Goal: Transaction & Acquisition: Purchase product/service

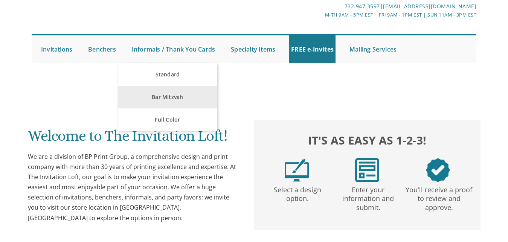
scroll to position [41, 0]
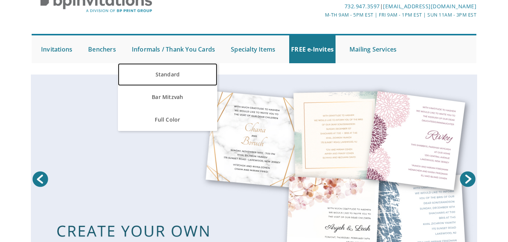
click at [162, 74] on link "Standard" at bounding box center [167, 74] width 99 height 23
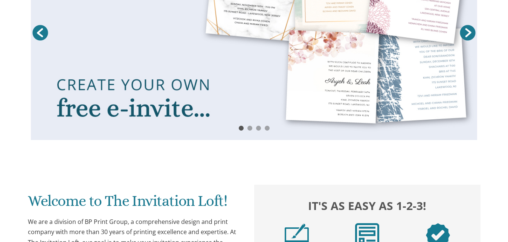
scroll to position [259, 0]
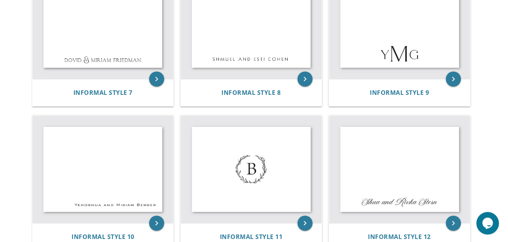
scroll to position [491, 0]
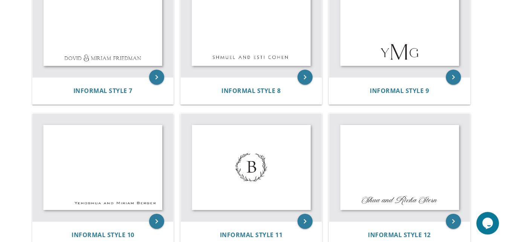
drag, startPoint x: 512, startPoint y: 26, endPoint x: 496, endPoint y: 128, distance: 102.6
click at [496, 128] on body "My Cart Total: View Cart Item(s) Submit My Cart Total: View Cart Item(s) Login …" at bounding box center [254, 102] width 508 height 1187
drag, startPoint x: 496, startPoint y: 128, endPoint x: 513, endPoint y: 128, distance: 17.0
click at [508, 128] on body "My Cart Total: View Cart Item(s) Submit My Cart Total: View Cart Item(s) Login …" at bounding box center [254, 102] width 508 height 1187
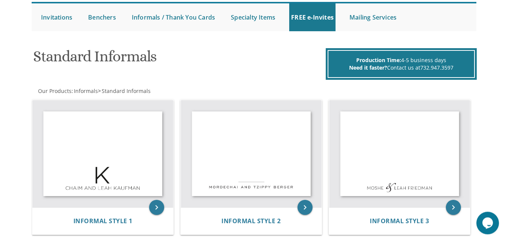
scroll to position [75, 0]
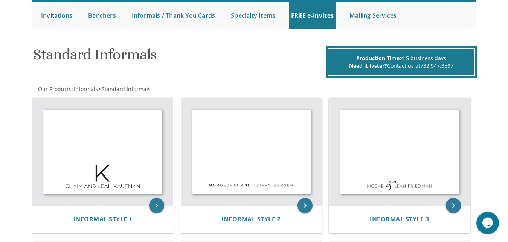
drag, startPoint x: 507, startPoint y: 49, endPoint x: 504, endPoint y: 57, distance: 9.0
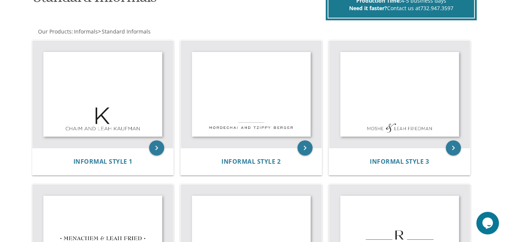
scroll to position [0, 0]
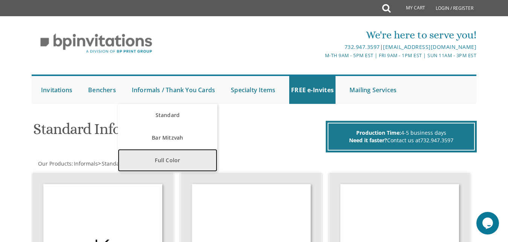
click at [163, 161] on link "Full Color" at bounding box center [167, 160] width 99 height 23
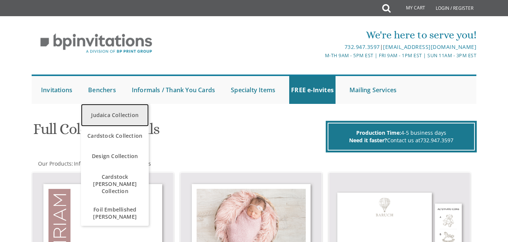
click at [104, 114] on link "Judaica Collection" at bounding box center [115, 115] width 68 height 23
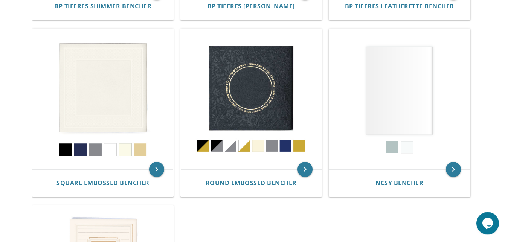
scroll to position [322, 0]
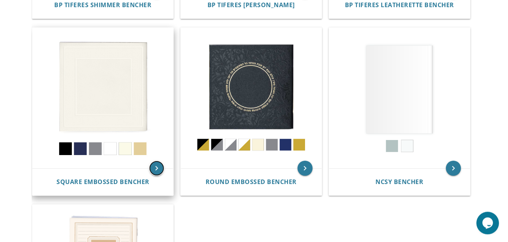
click at [156, 167] on icon "keyboard_arrow_right" at bounding box center [156, 168] width 15 height 15
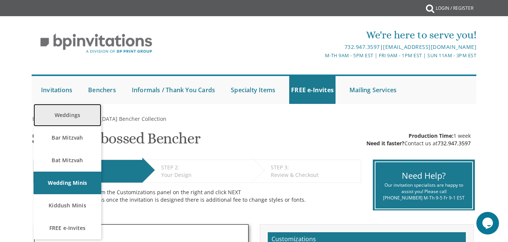
click at [65, 116] on link "Weddings" at bounding box center [68, 115] width 68 height 23
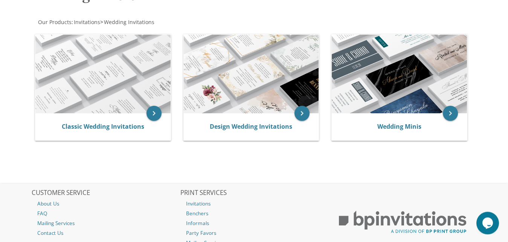
scroll to position [133, 0]
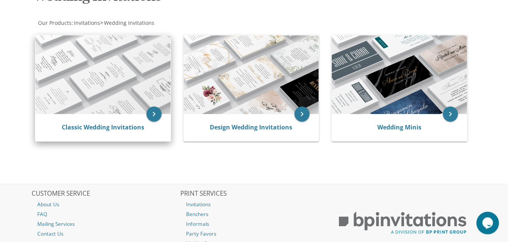
click at [141, 115] on div "Classic Wedding Invitations" at bounding box center [102, 127] width 135 height 27
click at [153, 116] on icon "keyboard_arrow_right" at bounding box center [154, 114] width 15 height 15
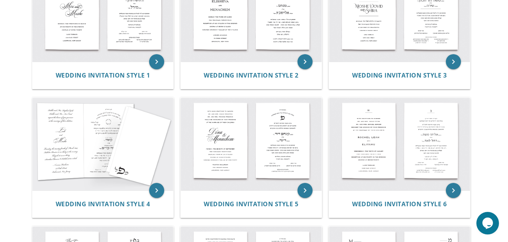
scroll to position [202, 0]
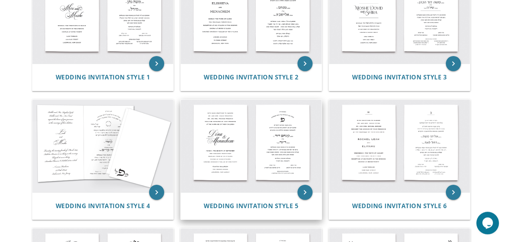
click at [254, 131] on img at bounding box center [251, 146] width 141 height 93
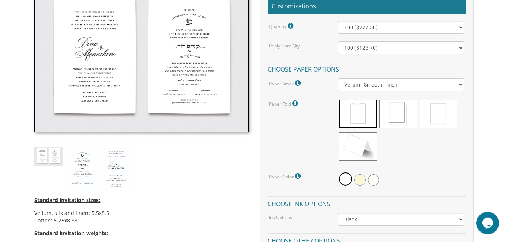
scroll to position [238, 0]
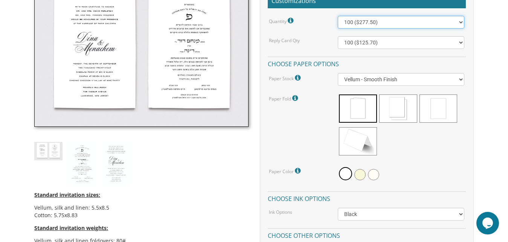
select select "200"
click option "200 ($330.45)" at bounding box center [0, 0] width 0 height 0
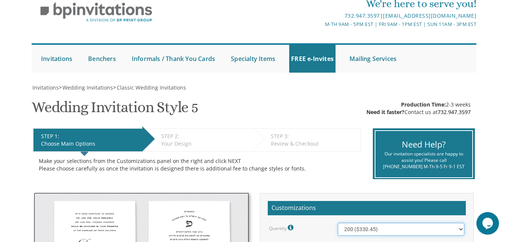
scroll to position [26, 0]
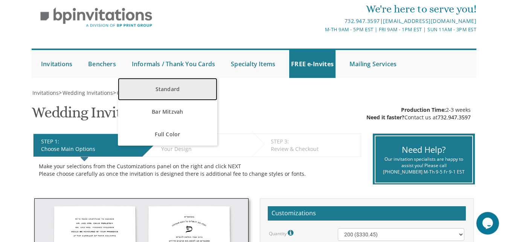
click at [166, 90] on link "Standard" at bounding box center [167, 89] width 99 height 23
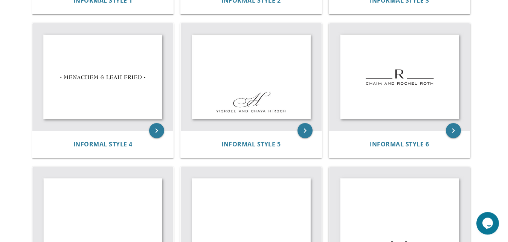
scroll to position [289, 0]
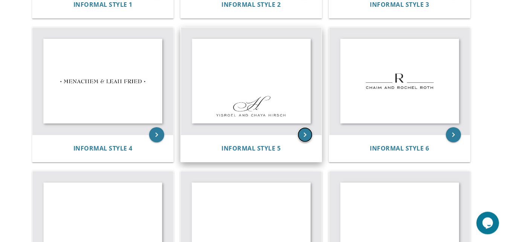
click at [302, 135] on icon "keyboard_arrow_right" at bounding box center [305, 134] width 15 height 15
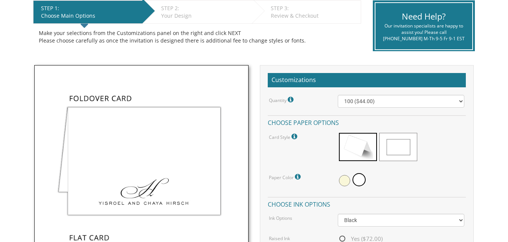
scroll to position [164, 0]
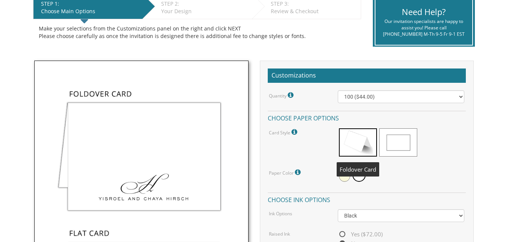
click at [364, 142] on span at bounding box center [358, 142] width 38 height 28
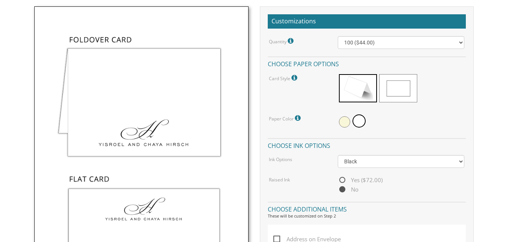
scroll to position [220, 0]
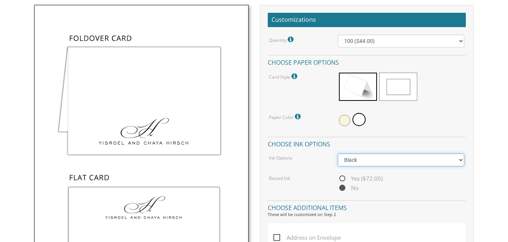
click at [338, 154] on select "Black Colored Ink ($32.00)" at bounding box center [401, 160] width 127 height 13
click option "Black" at bounding box center [0, 0] width 0 height 0
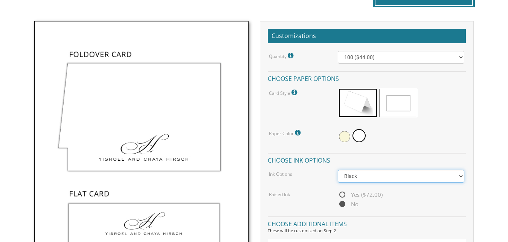
scroll to position [198, 0]
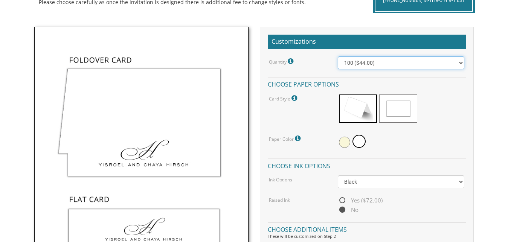
select select "300"
click option "300 ($82.00)" at bounding box center [0, 0] width 0 height 0
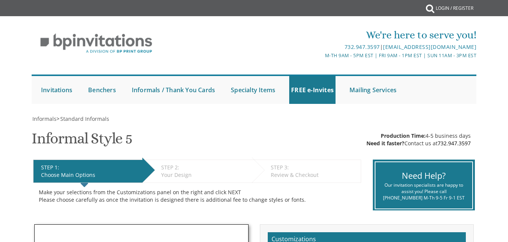
scroll to position [2, 0]
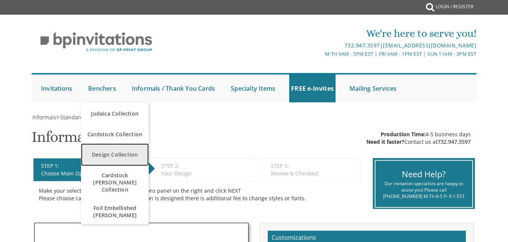
click at [97, 155] on link "Design Collection" at bounding box center [115, 155] width 68 height 23
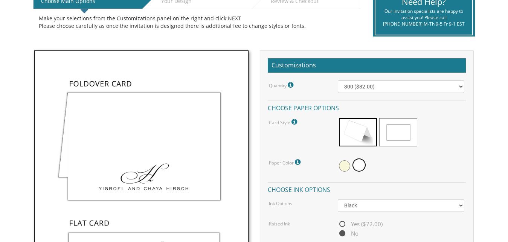
scroll to position [199, 0]
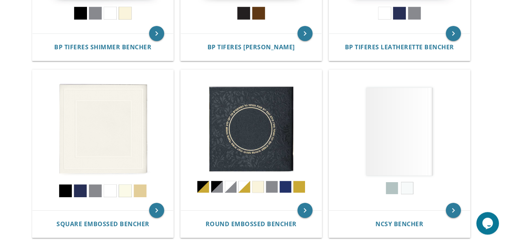
scroll to position [281, 0]
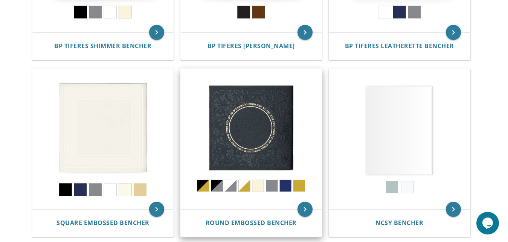
click at [244, 184] on img at bounding box center [251, 139] width 141 height 141
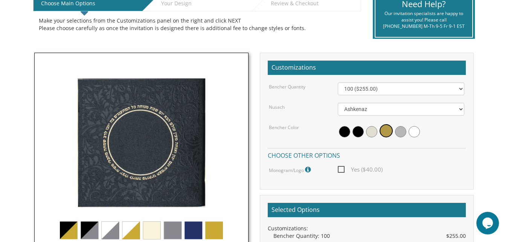
scroll to position [188, 0]
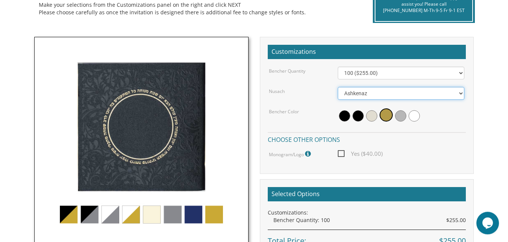
select select "[PERSON_NAME]"
click option "[PERSON_NAME]" at bounding box center [0, 0] width 0 height 0
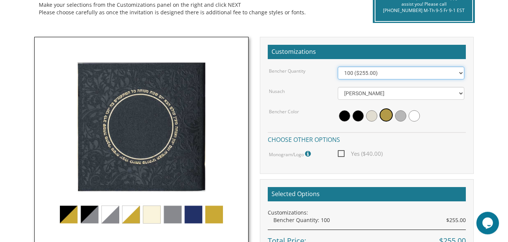
click at [338, 67] on select "100 ($255.00) 200 ($510.00) 300 ($765.00) 400 ($1,020.00) 500 ($1,275.00)" at bounding box center [401, 73] width 127 height 13
click option "100 ($255.00)" at bounding box center [0, 0] width 0 height 0
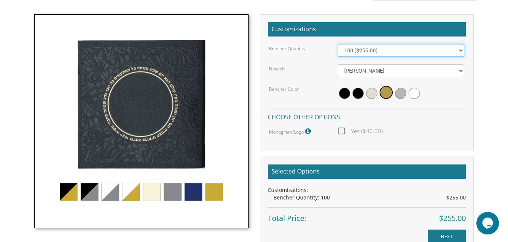
scroll to position [211, 0]
